Goal: Information Seeking & Learning: Learn about a topic

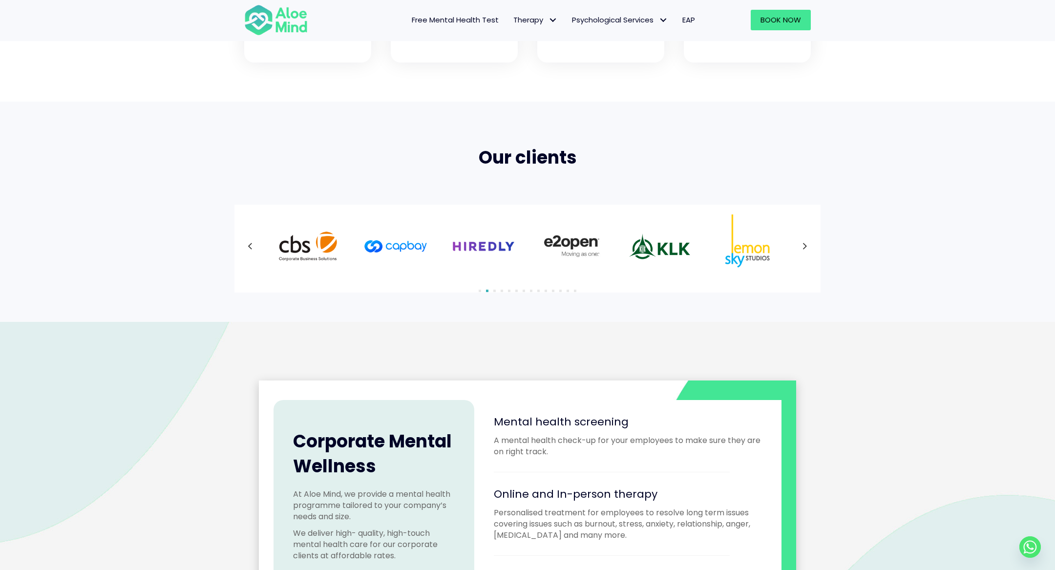
click at [804, 243] on icon at bounding box center [805, 246] width 4 height 6
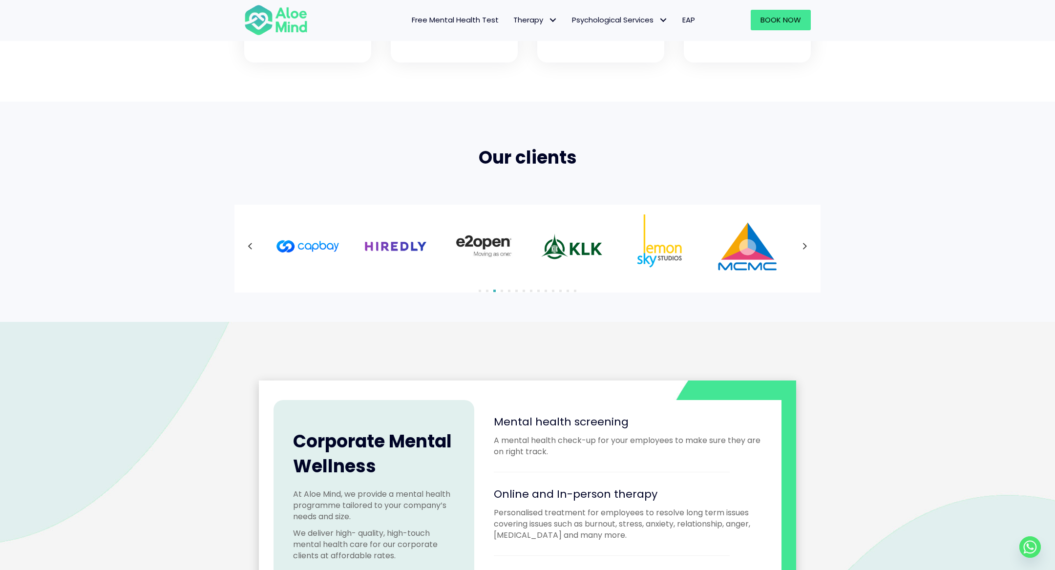
click at [804, 243] on icon at bounding box center [805, 246] width 4 height 6
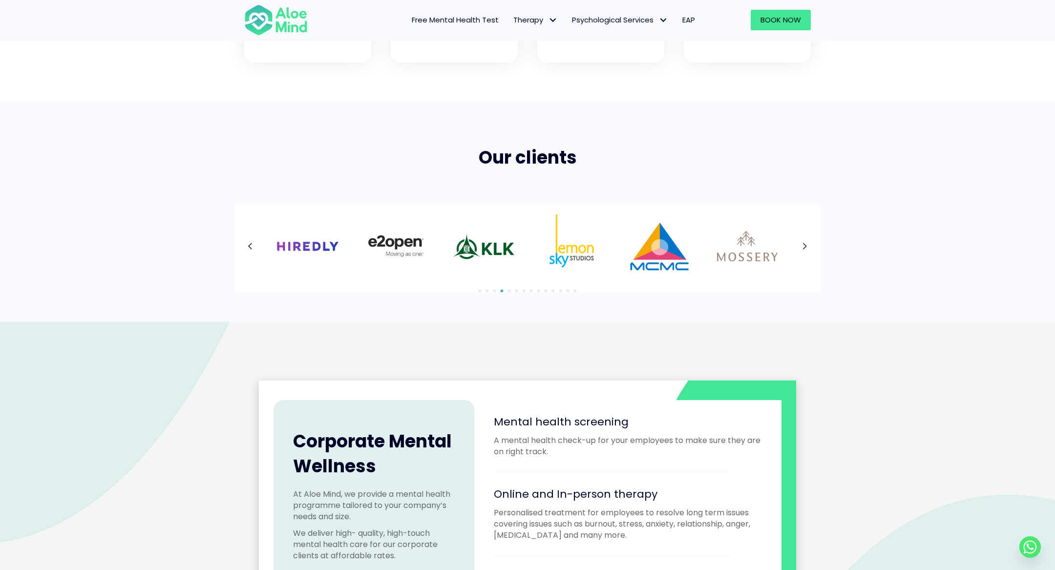
click at [804, 243] on icon at bounding box center [805, 246] width 4 height 6
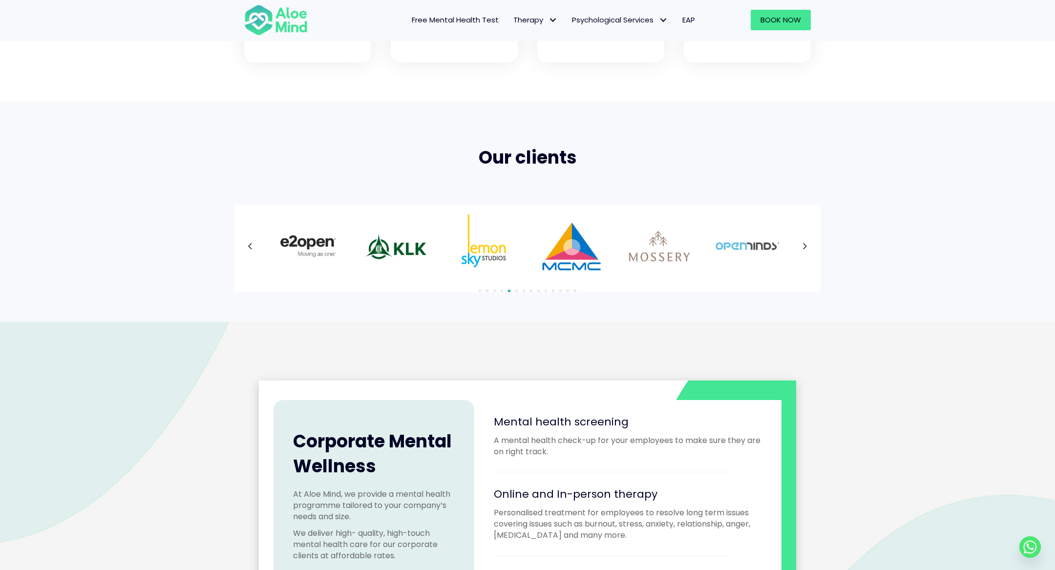
click at [804, 243] on div at bounding box center [527, 246] width 567 height 64
click at [804, 246] on icon at bounding box center [805, 246] width 5 height 13
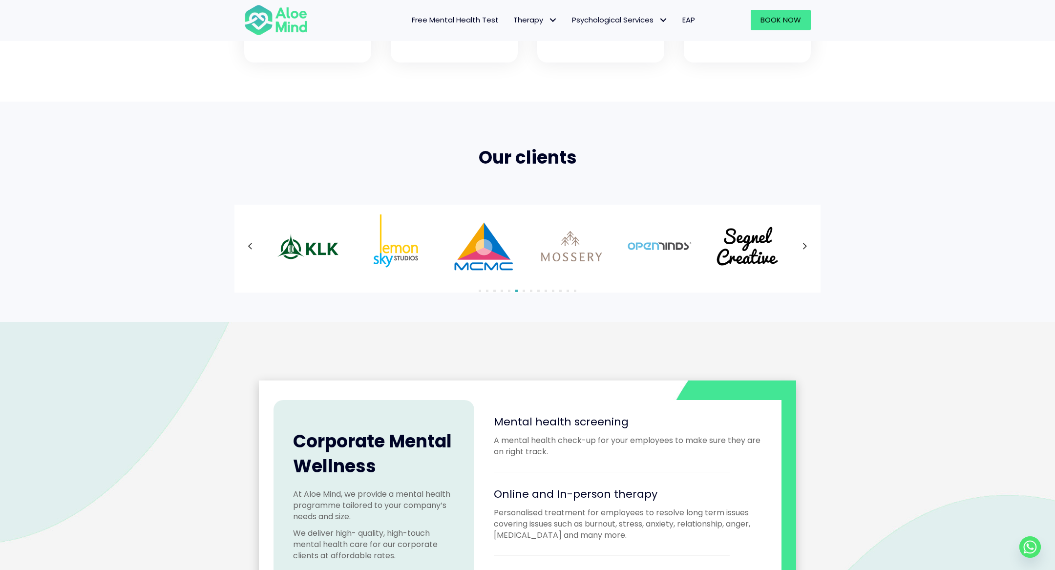
click at [804, 246] on icon at bounding box center [805, 246] width 5 height 13
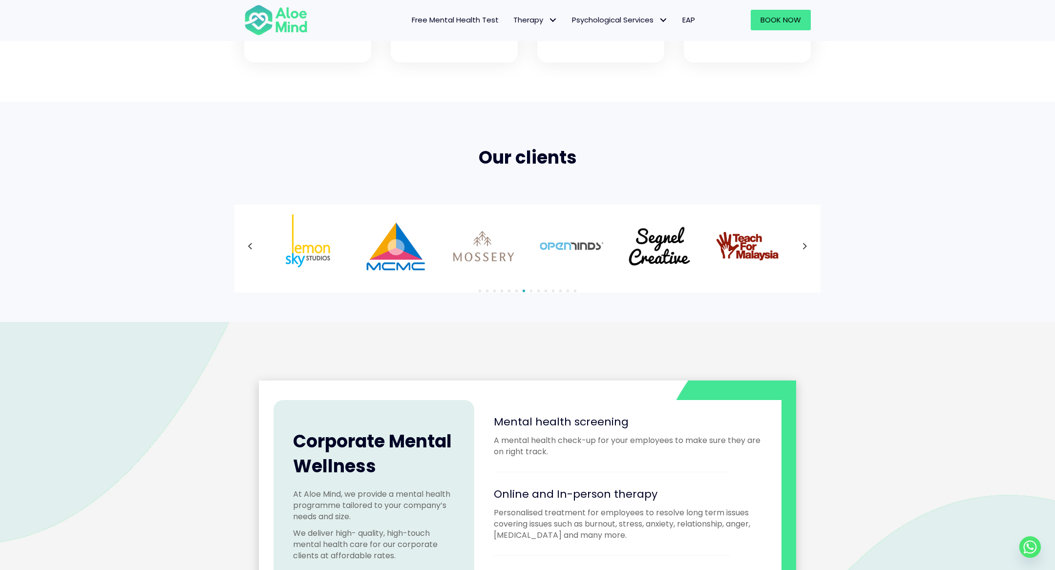
click at [804, 246] on div at bounding box center [527, 246] width 567 height 64
click at [804, 246] on icon at bounding box center [805, 246] width 5 height 13
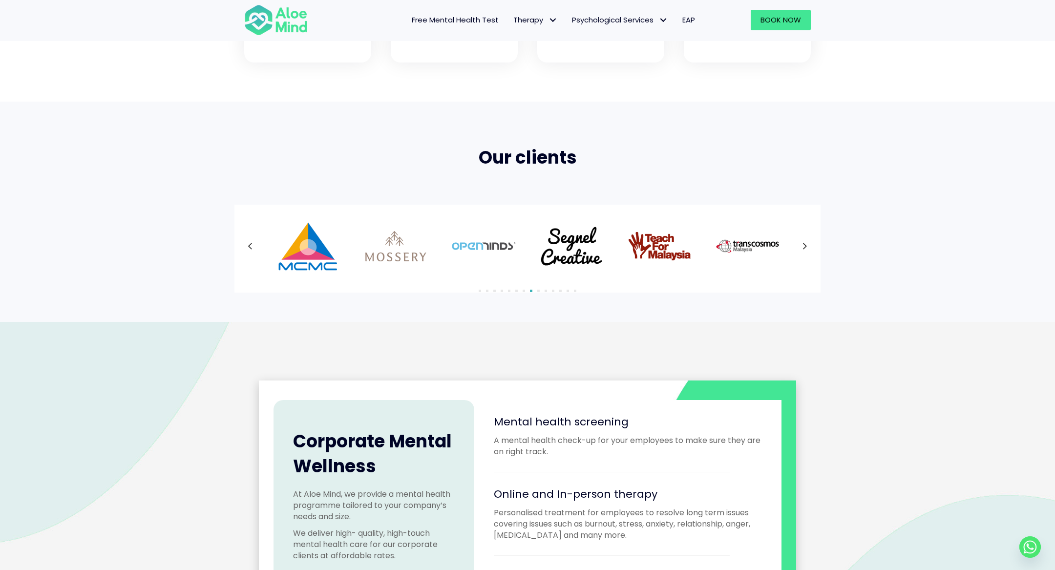
click at [798, 244] on button "Next" at bounding box center [805, 246] width 18 height 18
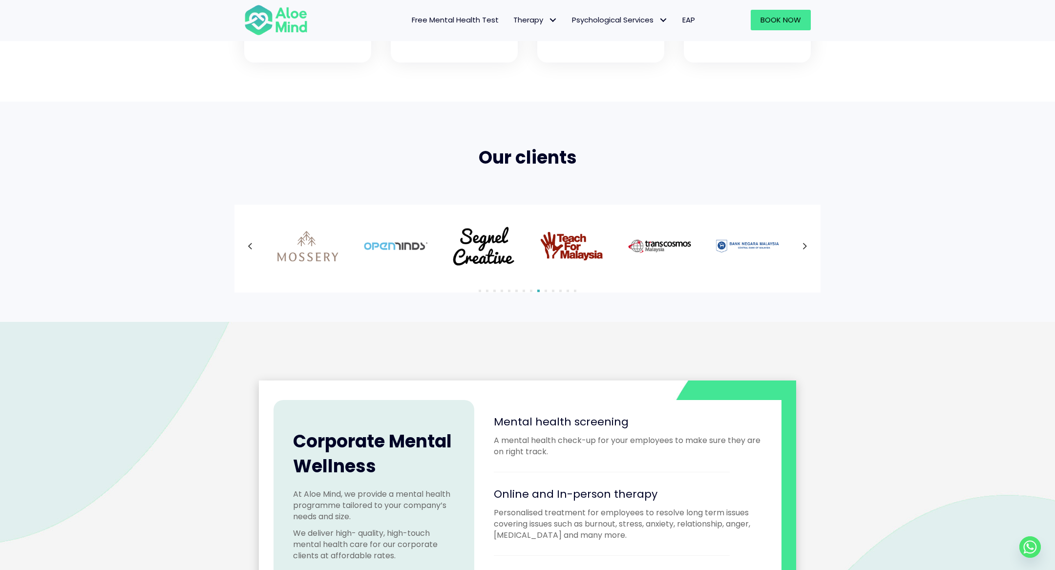
click at [798, 244] on button "Next" at bounding box center [805, 246] width 18 height 18
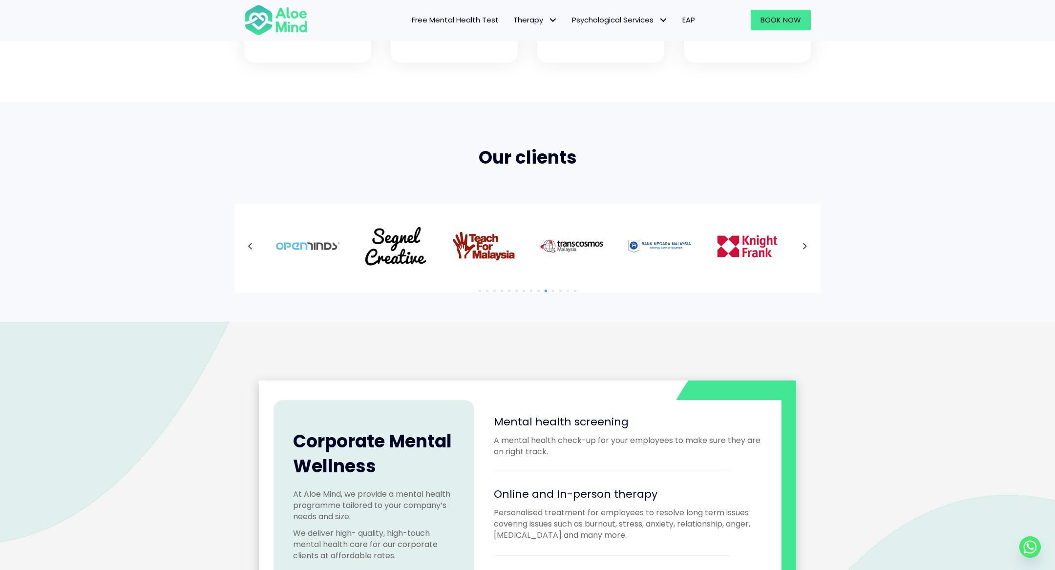
click at [798, 244] on button "Next" at bounding box center [805, 246] width 18 height 18
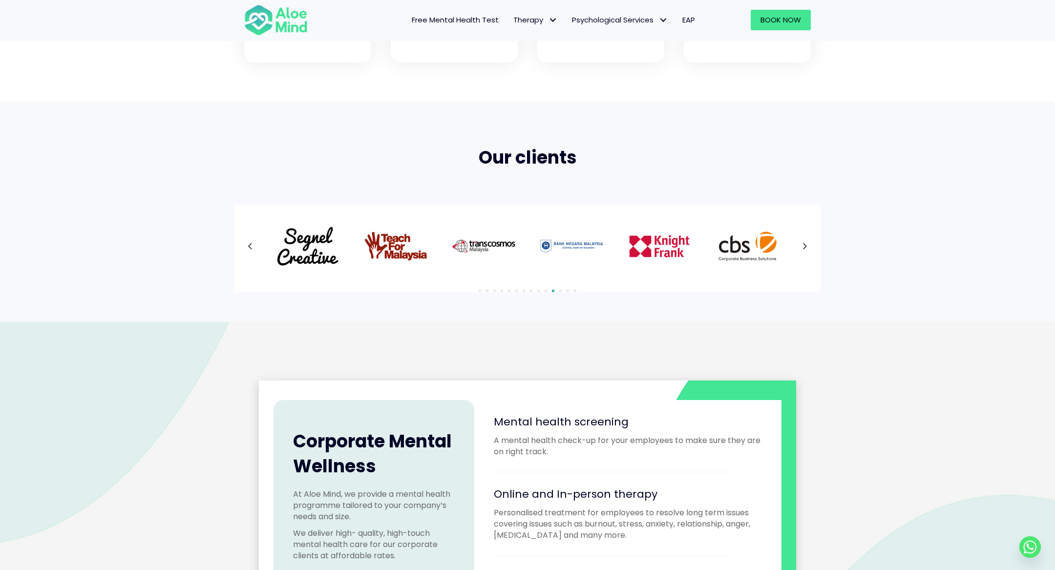
click at [798, 244] on button "Next" at bounding box center [805, 246] width 18 height 18
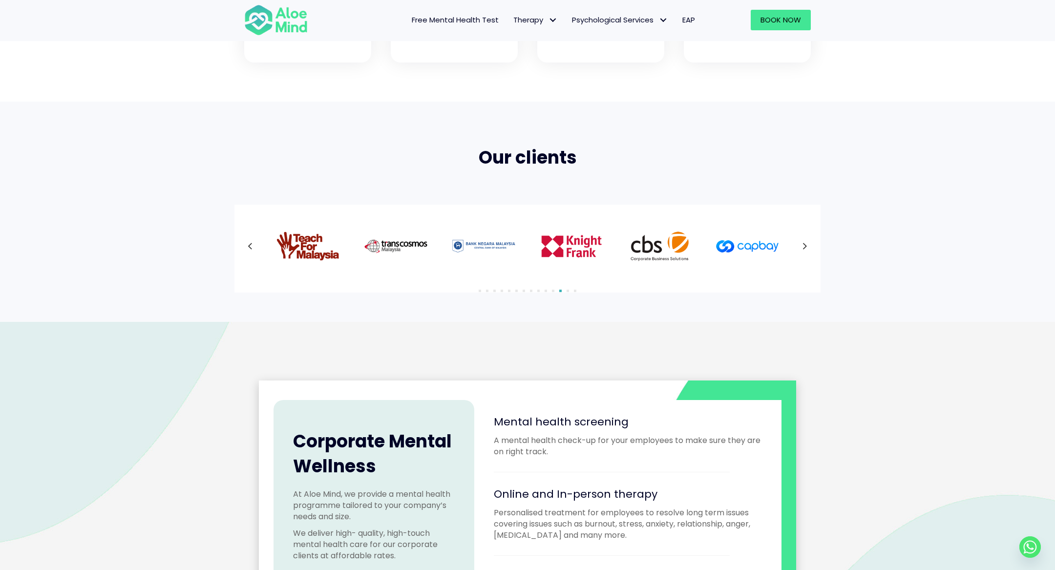
click at [798, 244] on button "Next" at bounding box center [805, 246] width 18 height 18
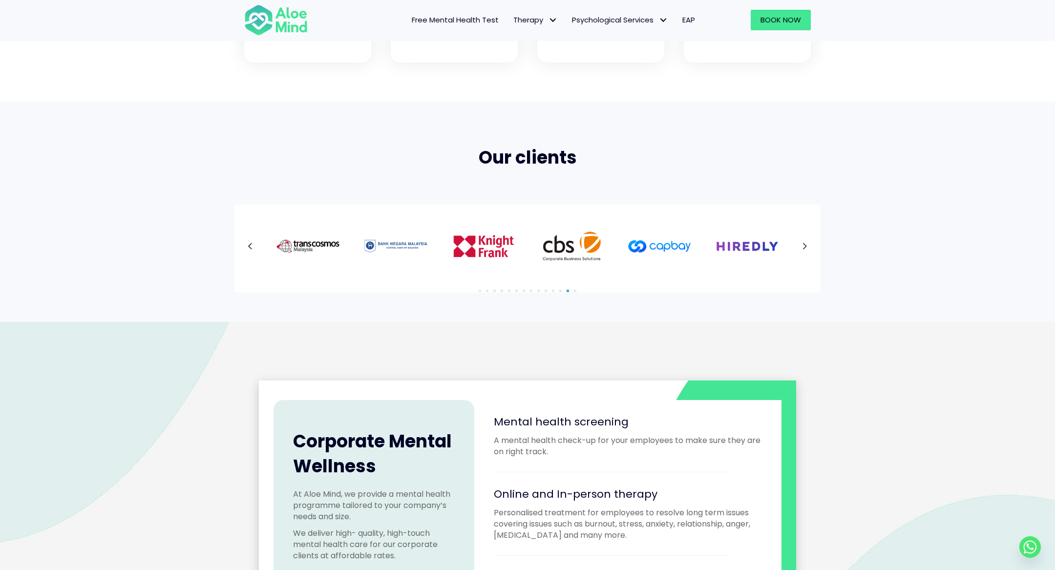
click at [798, 244] on button "Next" at bounding box center [805, 246] width 18 height 18
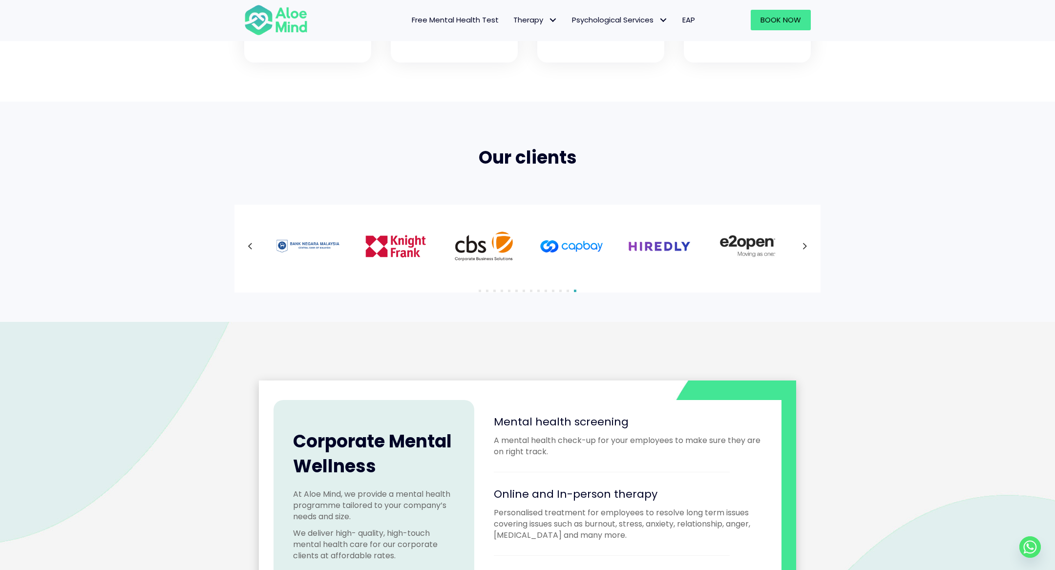
click at [798, 244] on button "Next" at bounding box center [805, 246] width 18 height 18
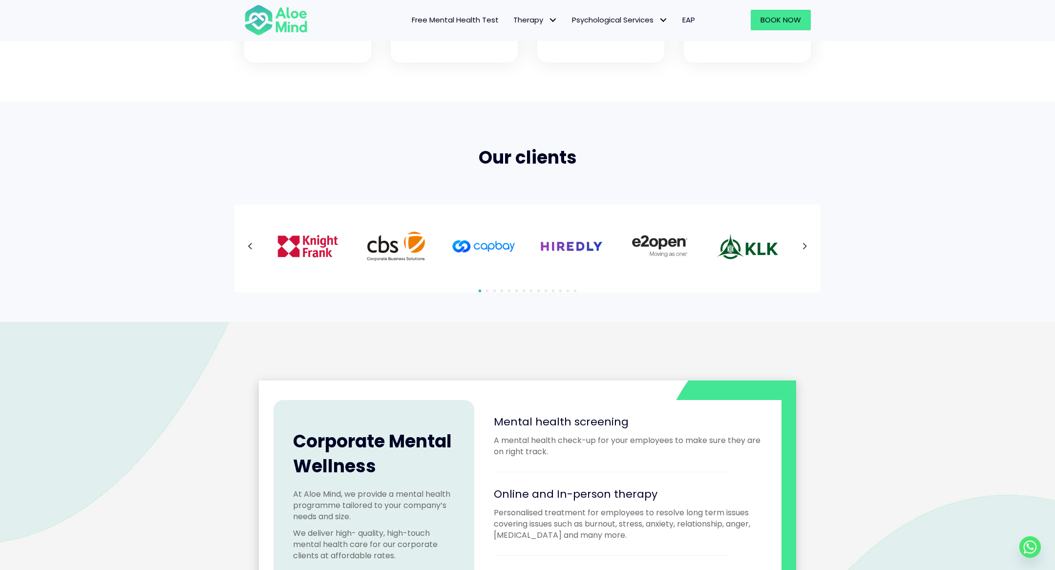
click at [798, 244] on button "Next" at bounding box center [805, 246] width 18 height 18
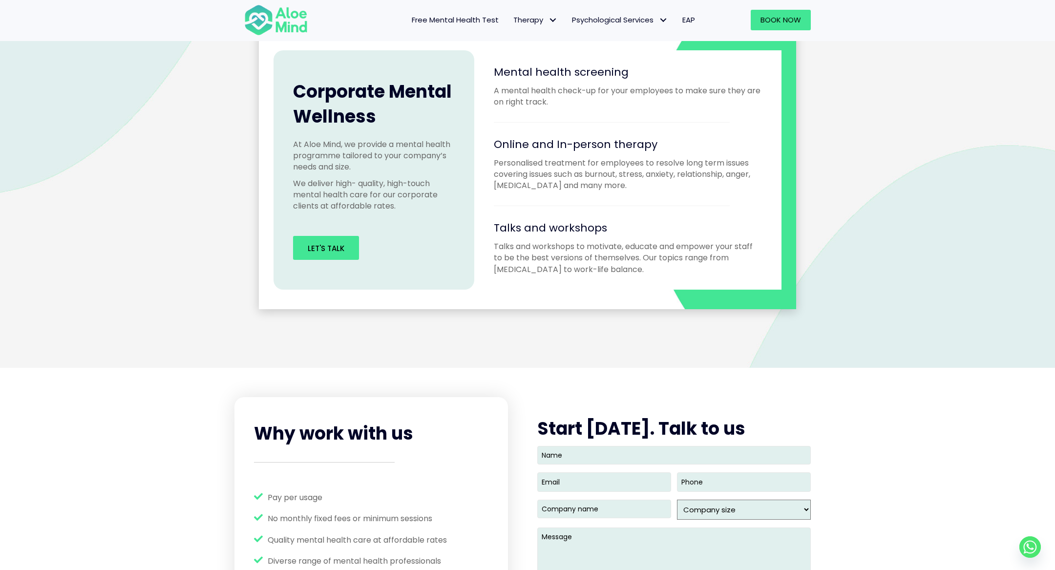
scroll to position [817, 0]
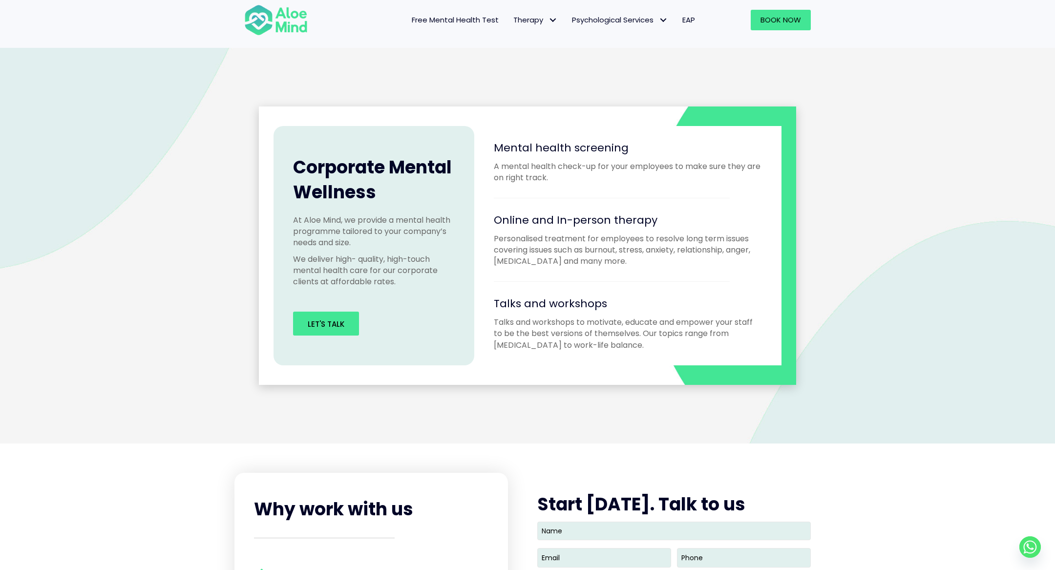
click at [621, 224] on span "Online and In-person therapy" at bounding box center [576, 220] width 164 height 15
click at [624, 251] on p "Personalised treatment for employees to resolve long term issues covering issue…" at bounding box center [628, 250] width 268 height 34
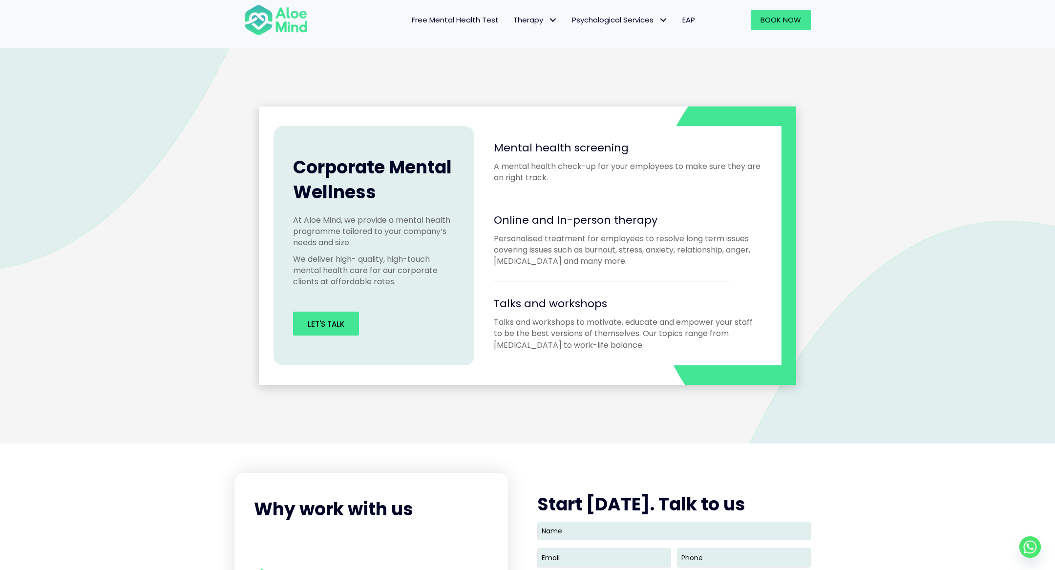
drag, startPoint x: 623, startPoint y: 264, endPoint x: 620, endPoint y: 172, distance: 92.4
click at [620, 172] on div "Mental health screening A mental health check-up for your employees to make sur…" at bounding box center [627, 245] width 307 height 239
click at [620, 265] on p "Personalised treatment for employees to resolve long term issues covering issue…" at bounding box center [628, 250] width 268 height 34
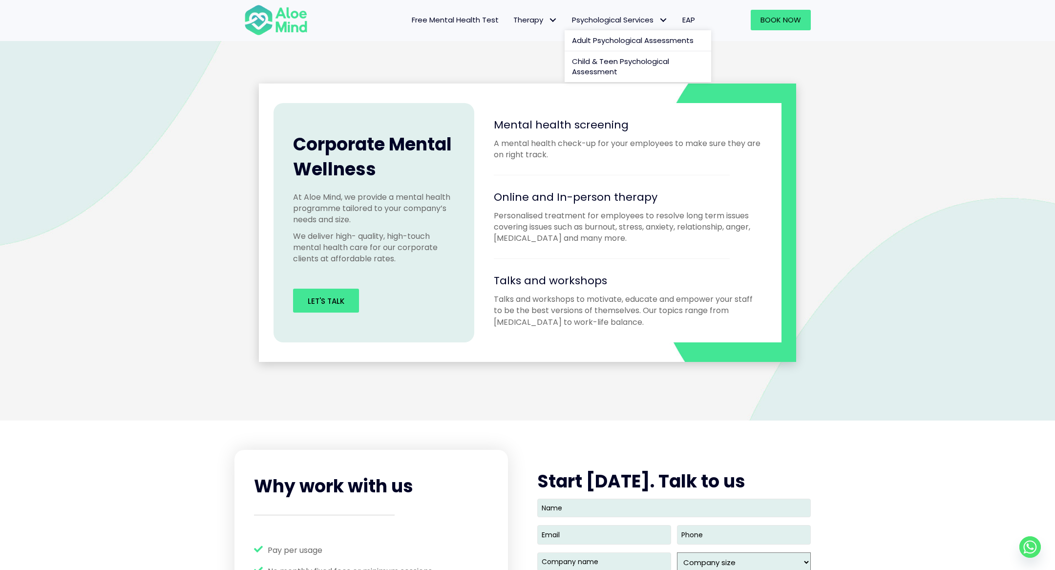
scroll to position [843, 0]
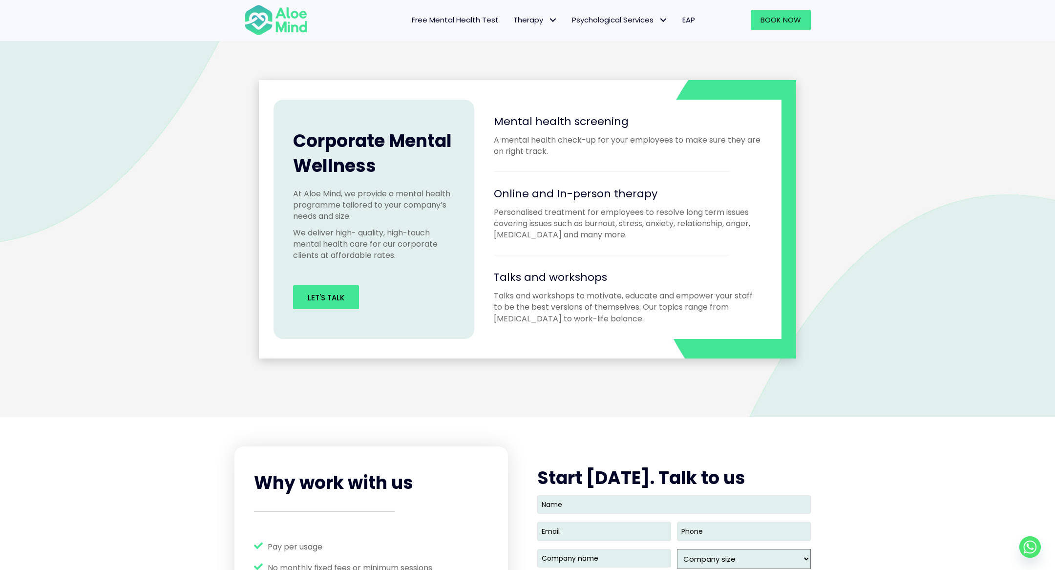
click at [625, 238] on p "Personalised treatment for employees to resolve long term issues covering issue…" at bounding box center [628, 224] width 268 height 34
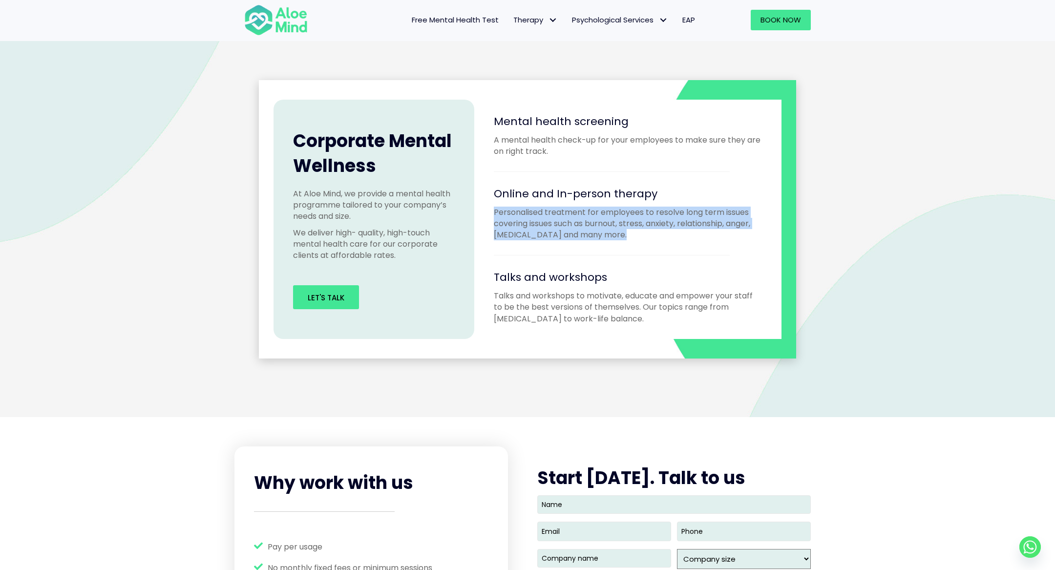
click at [625, 238] on p "Personalised treatment for employees to resolve long term issues covering issue…" at bounding box center [628, 224] width 268 height 34
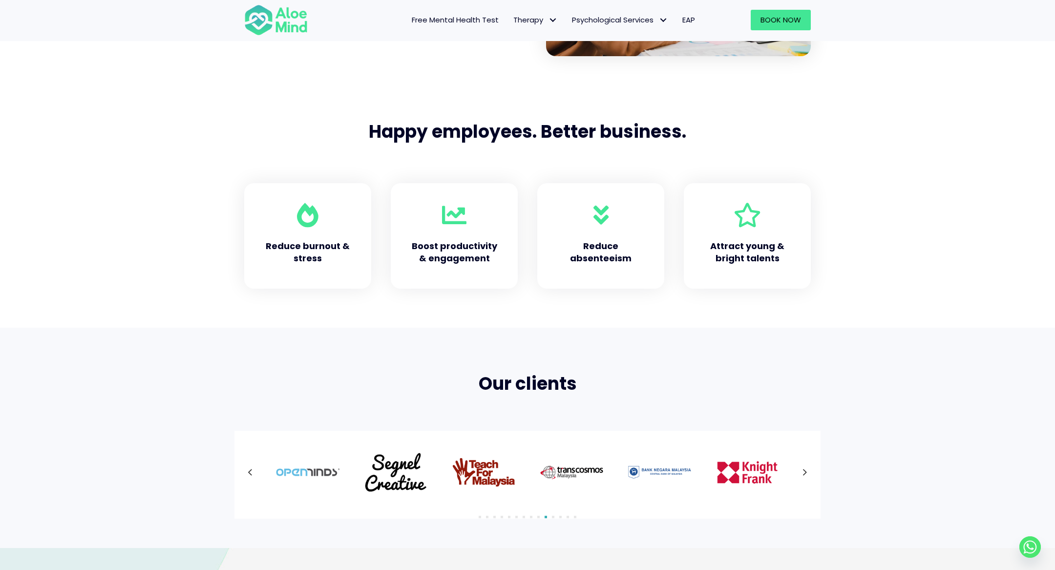
scroll to position [0, 0]
